Goal: Transaction & Acquisition: Purchase product/service

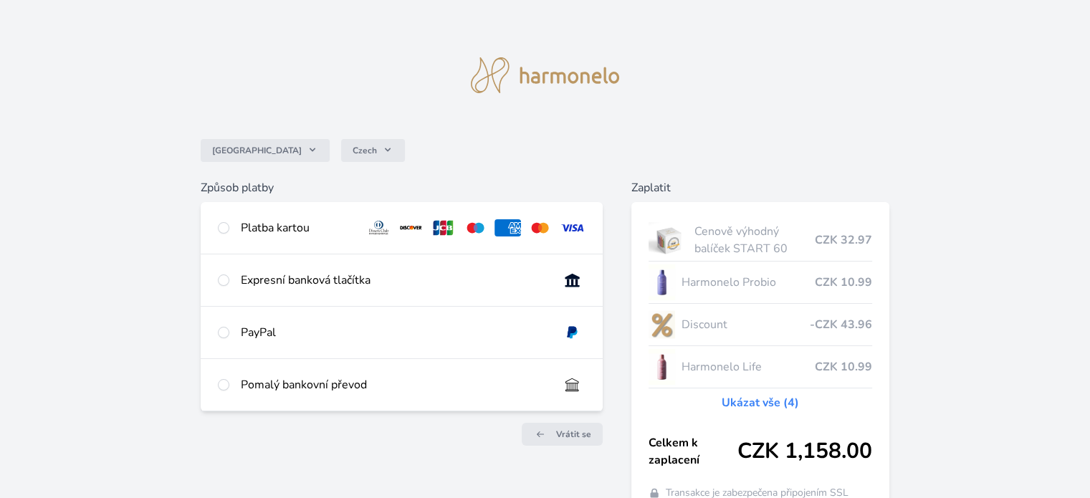
click at [253, 229] on div "Platba kartou" at bounding box center [297, 227] width 113 height 17
radio input "true"
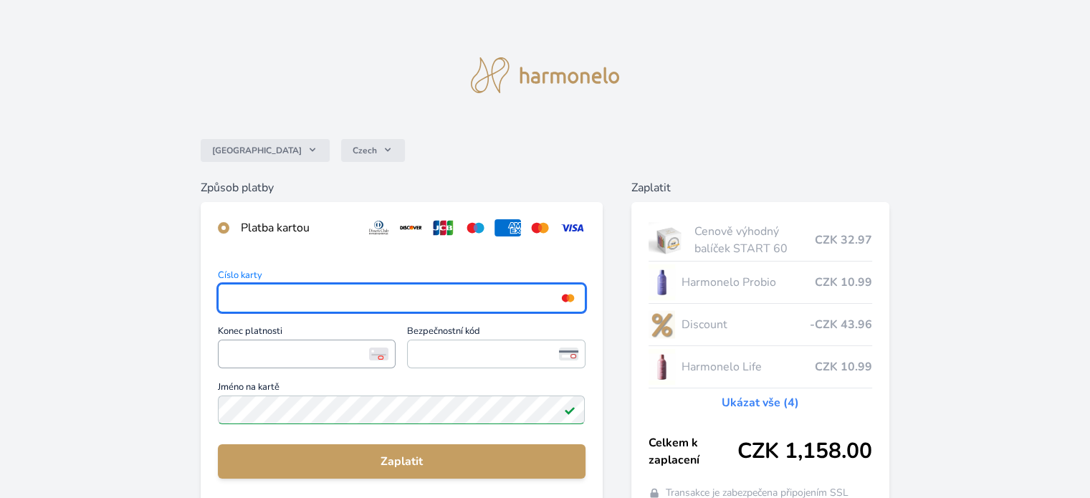
click at [255, 364] on span "<p>Your browser does not support iframes.</p>" at bounding box center [307, 354] width 178 height 29
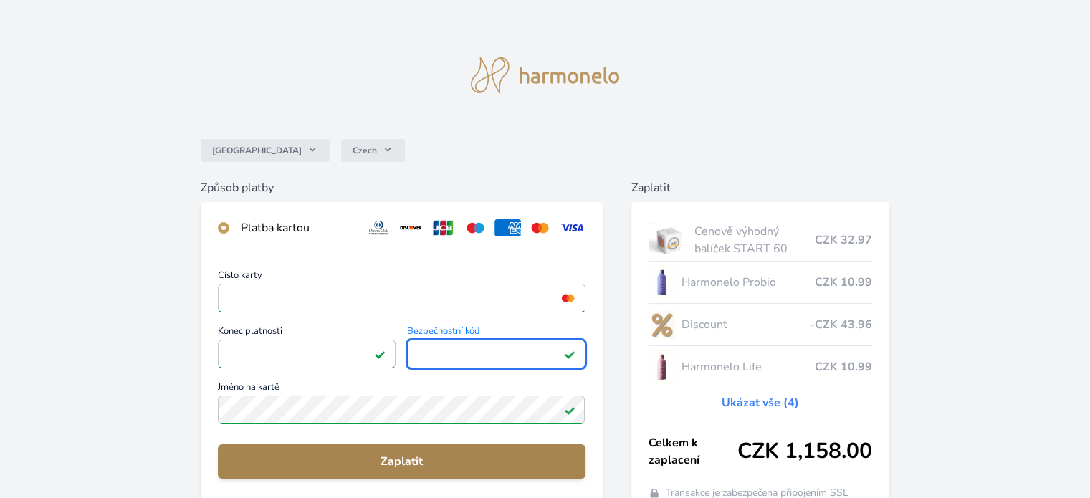
click at [310, 466] on span "Zaplatit" at bounding box center [401, 461] width 344 height 17
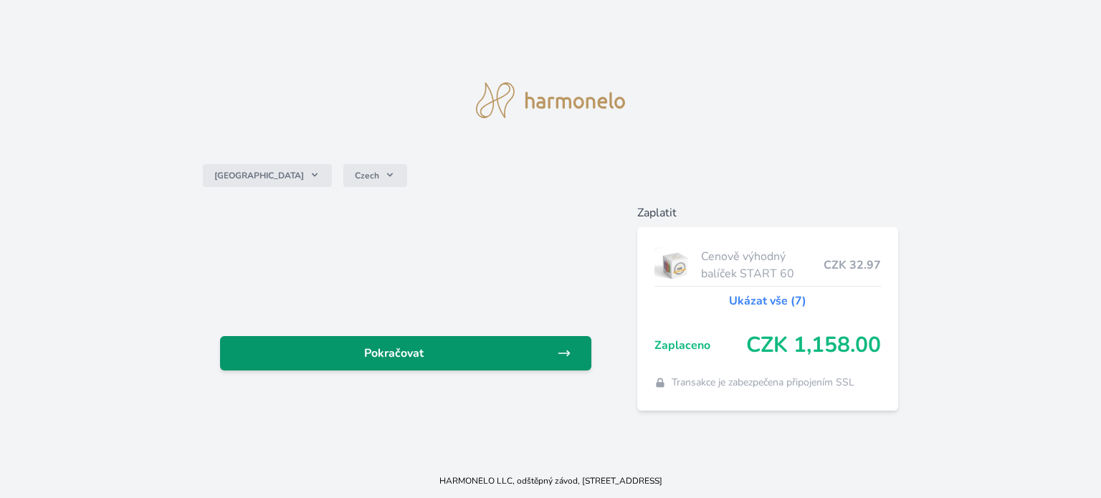
click at [350, 351] on span "Pokračovat" at bounding box center [393, 353] width 325 height 17
